Goal: Submit feedback/report problem

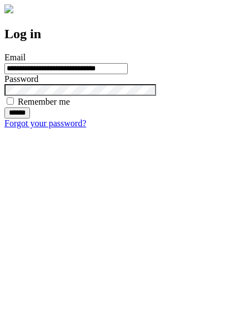
type input "**********"
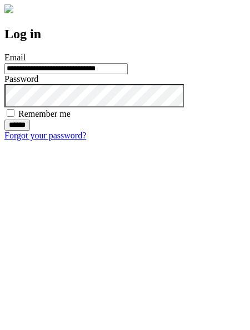
click at [30, 131] on input "******" at bounding box center [17, 125] width 26 height 11
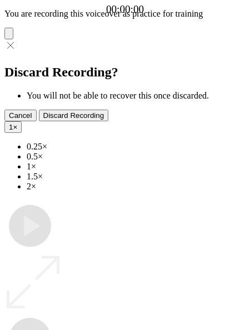
type input "**********"
